Goal: Check status: Check status

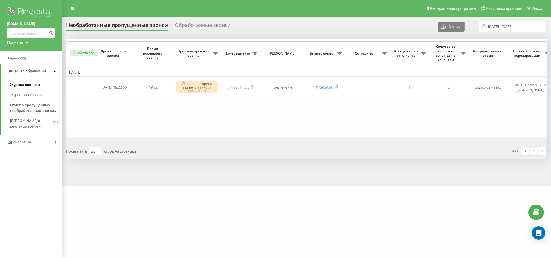
click at [32, 84] on span "Журнал звонков" at bounding box center [25, 85] width 30 height 6
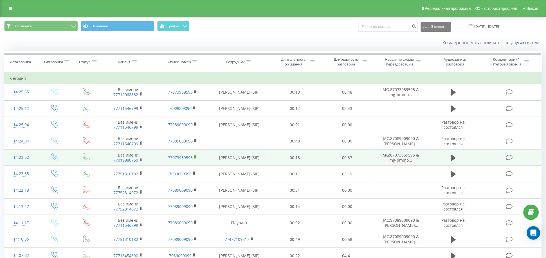
click at [196, 157] on rect at bounding box center [195, 157] width 2 height 3
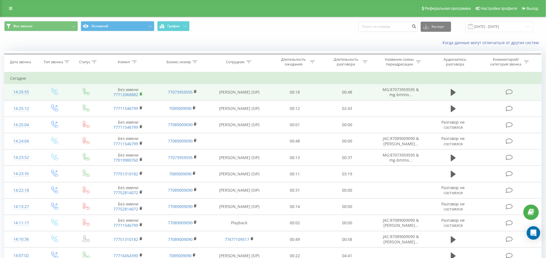
click at [141, 94] on rect at bounding box center [141, 94] width 2 height 3
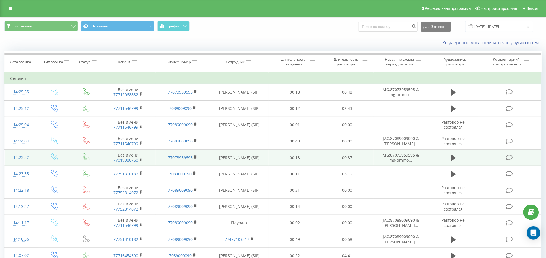
drag, startPoint x: 140, startPoint y: 158, endPoint x: 144, endPoint y: 154, distance: 6.0
click at [140, 159] on rect at bounding box center [141, 160] width 2 height 3
